Goal: Transaction & Acquisition: Purchase product/service

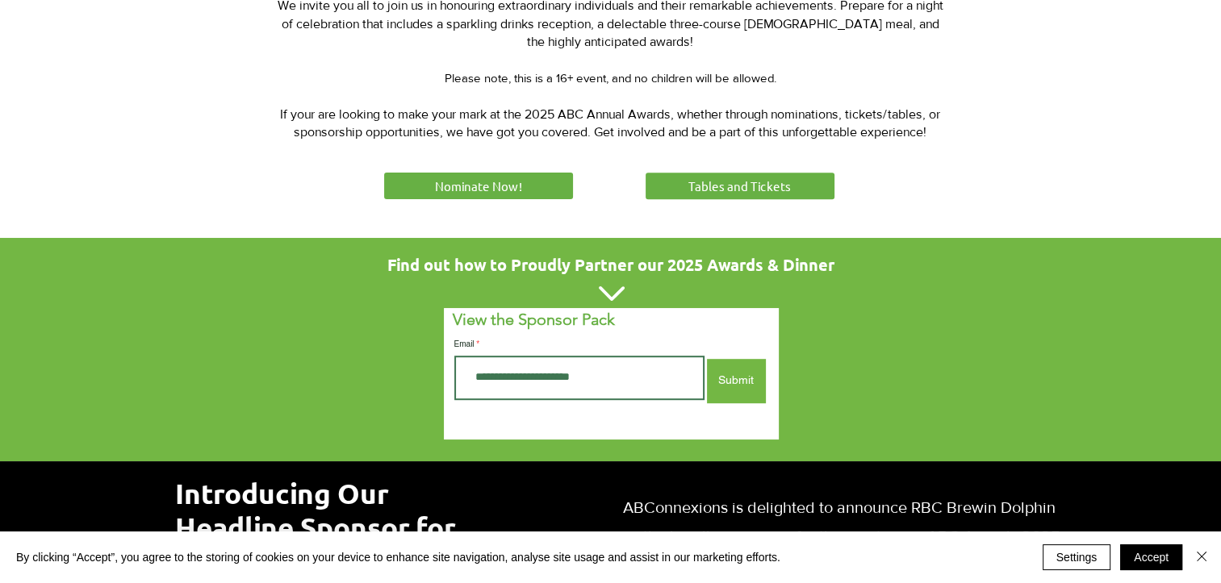
scroll to position [800, 0]
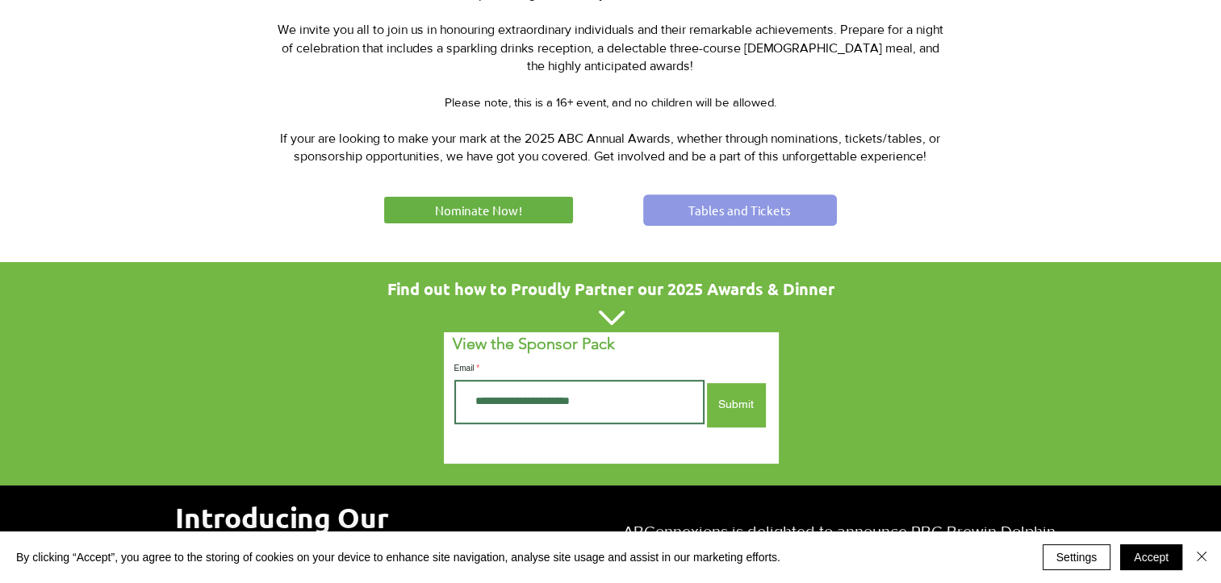
click at [770, 202] on span "Tables and Tickets" at bounding box center [739, 210] width 102 height 17
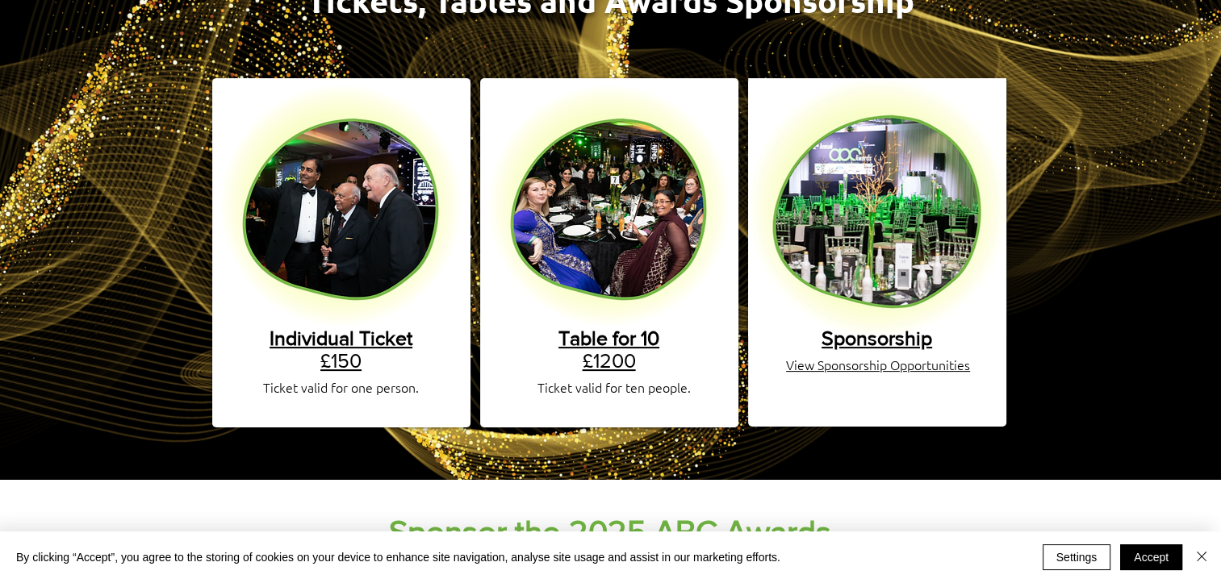
scroll to position [267, 0]
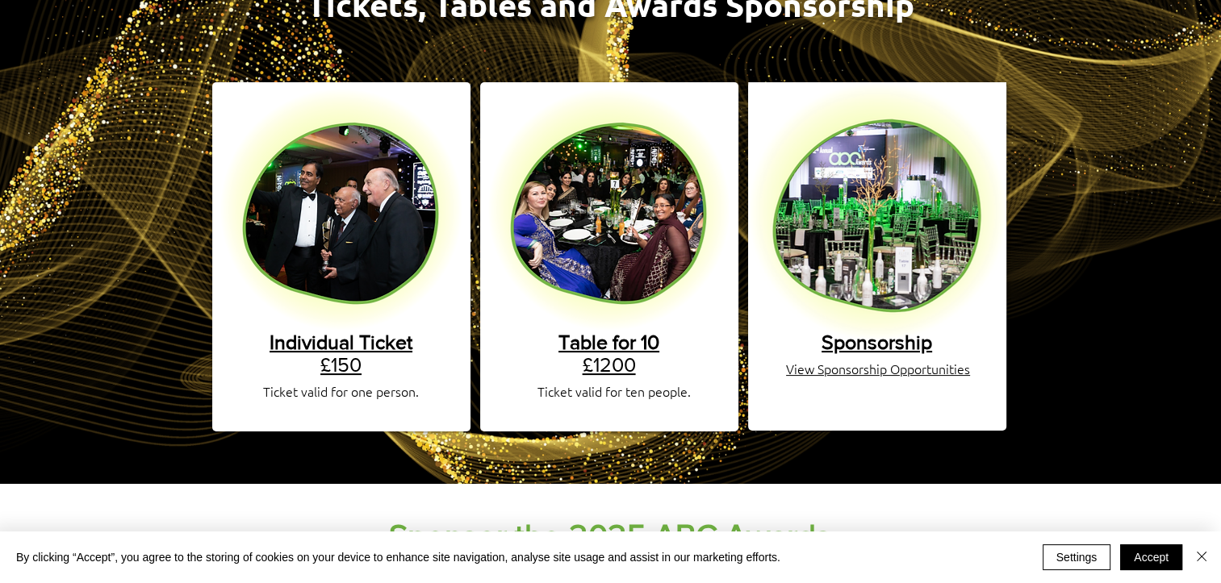
click at [331, 351] on link "Individual Ticket £150" at bounding box center [341, 353] width 143 height 45
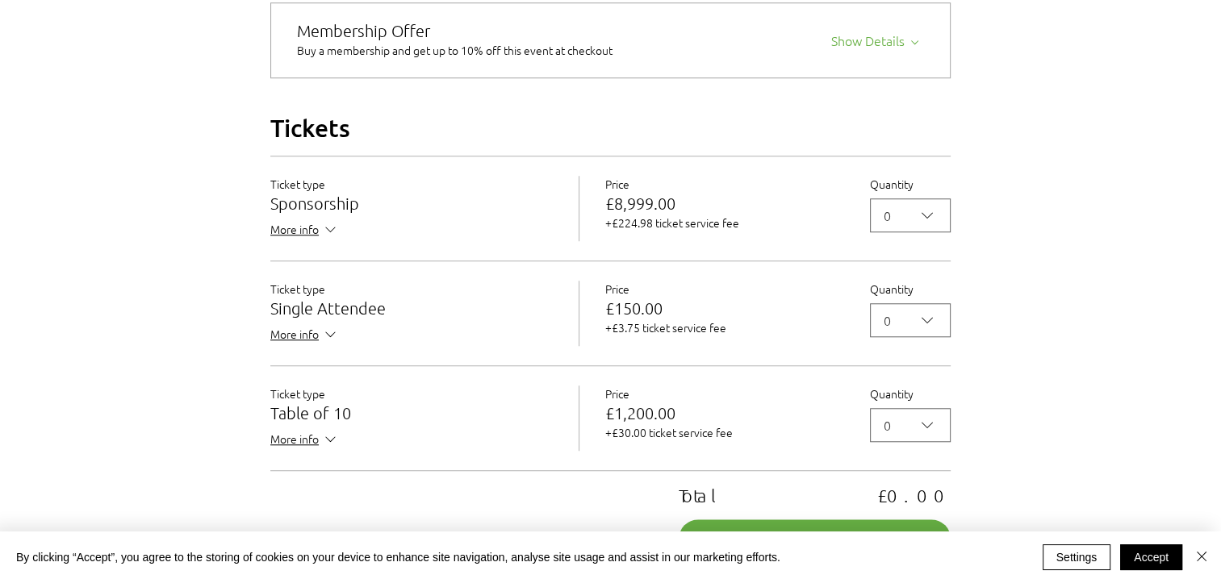
scroll to position [1347, 0]
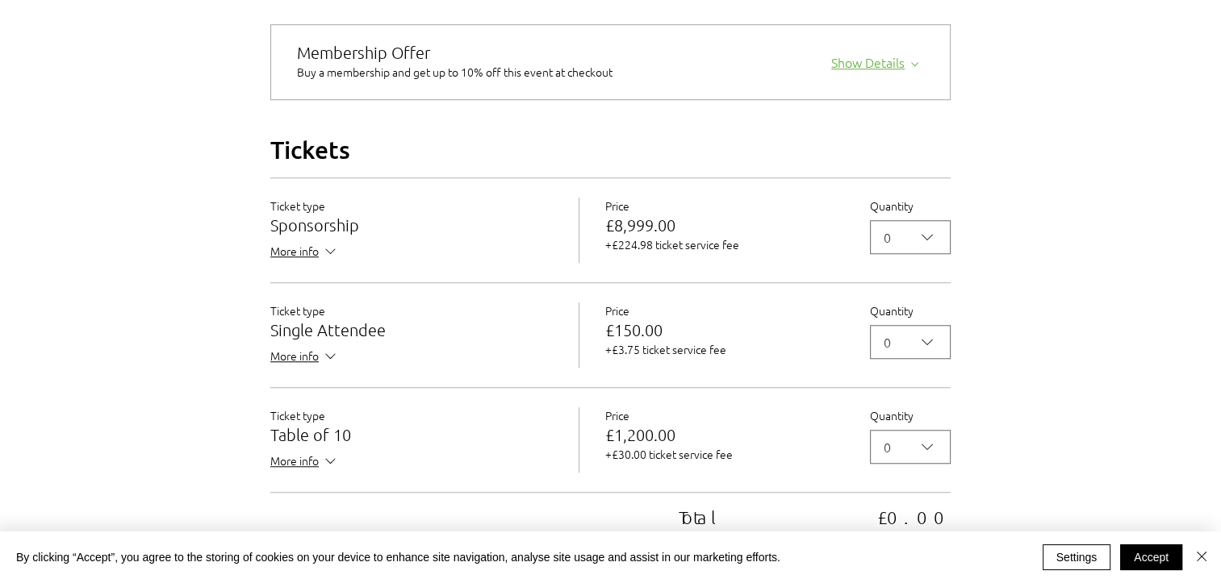
click at [877, 71] on div "Show Details" at bounding box center [877, 59] width 93 height 23
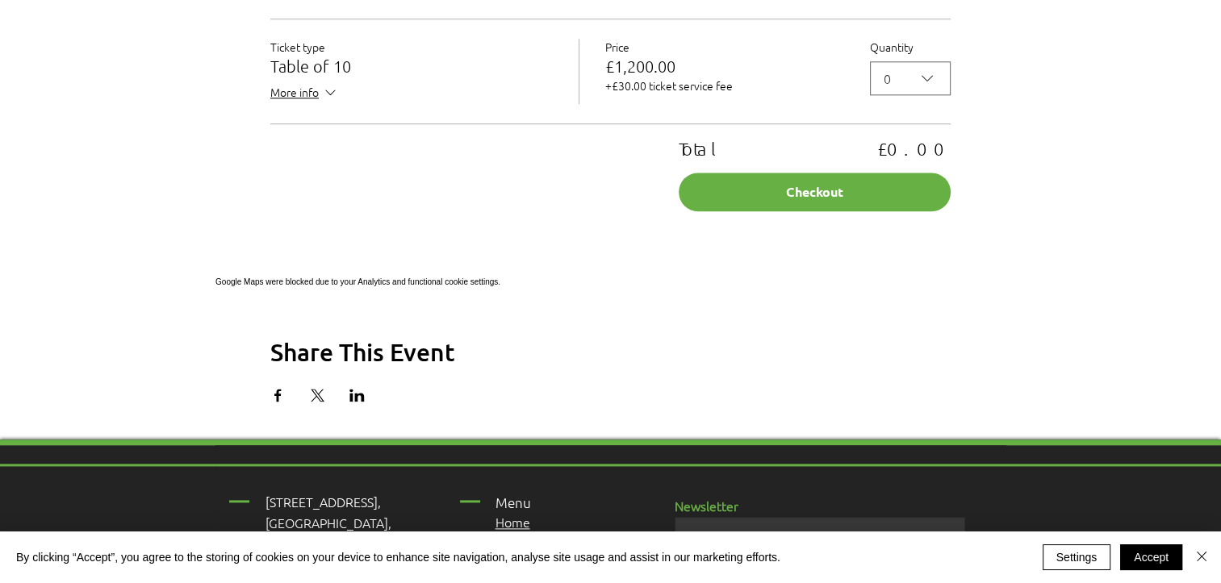
scroll to position [1926, 0]
